Goal: Find specific page/section: Find specific page/section

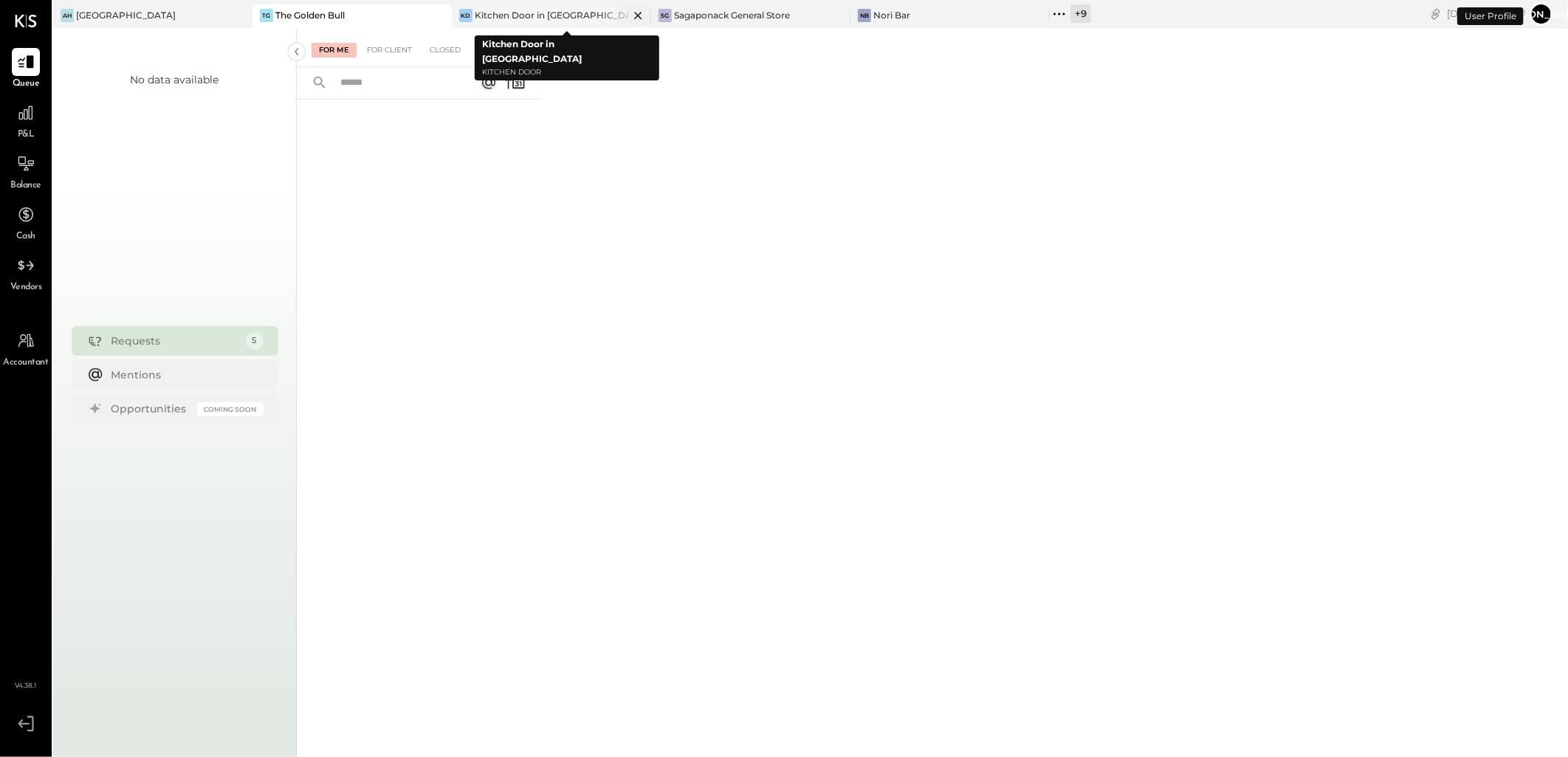
click at [502, 15] on div "Kitchen Door in [GEOGRAPHIC_DATA]" at bounding box center [552, 15] width 155 height 13
